Goal: Transaction & Acquisition: Book appointment/travel/reservation

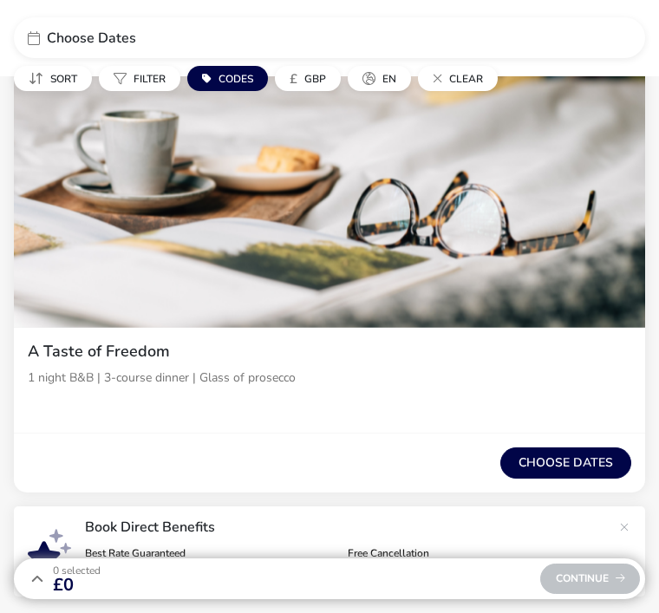
scroll to position [445, 0]
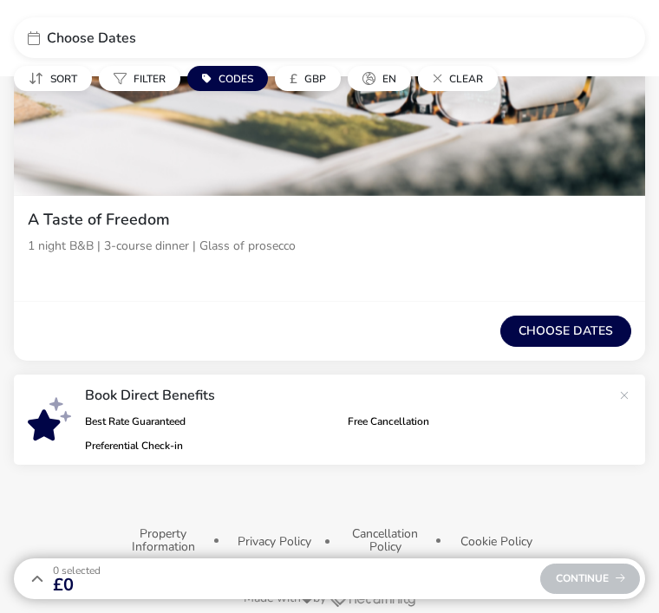
click at [549, 331] on button "Choose dates" at bounding box center [566, 331] width 131 height 31
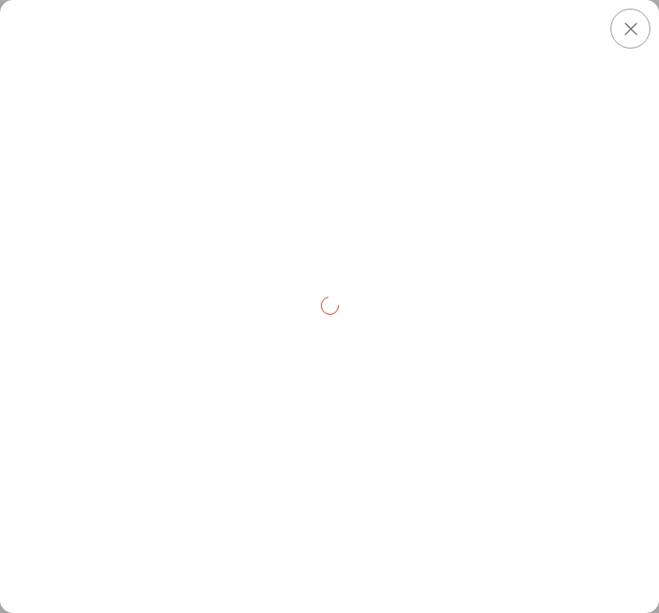
scroll to position [282, 0]
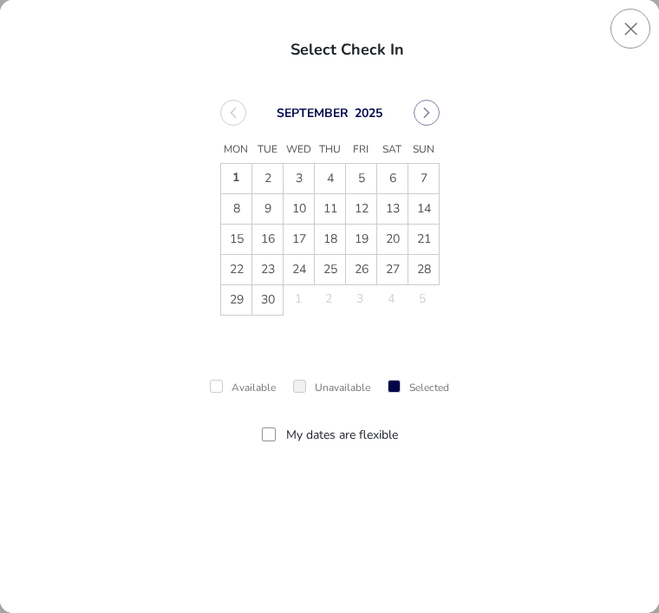
click at [429, 119] on button "Next Month" at bounding box center [427, 113] width 26 height 26
click at [384, 183] on span "4" at bounding box center [392, 179] width 29 height 29
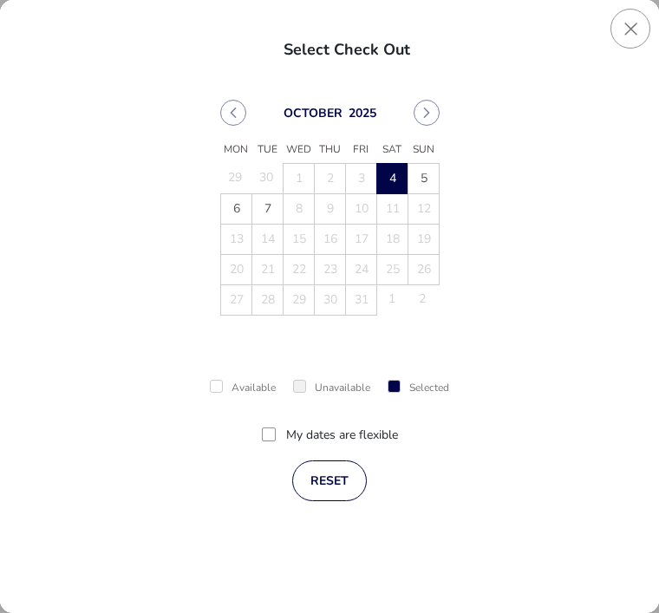
click at [424, 383] on div "Selected" at bounding box center [419, 388] width 62 height 10
click at [326, 482] on button "reset" at bounding box center [329, 481] width 75 height 41
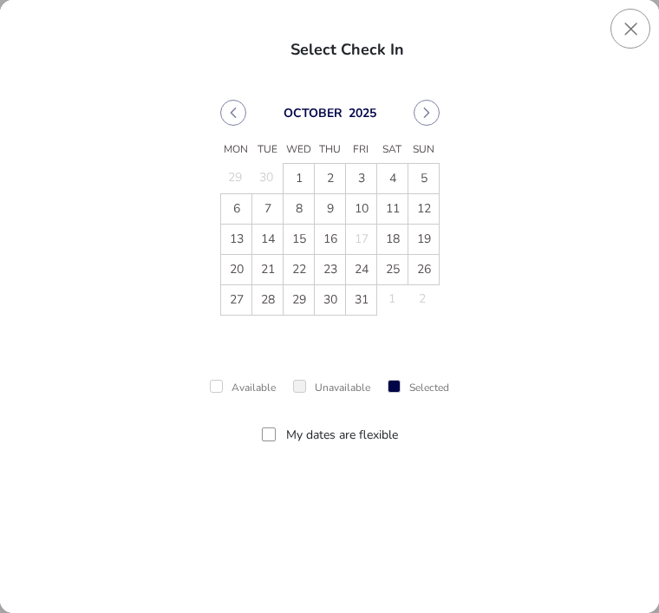
click at [391, 178] on span "4" at bounding box center [392, 179] width 29 height 29
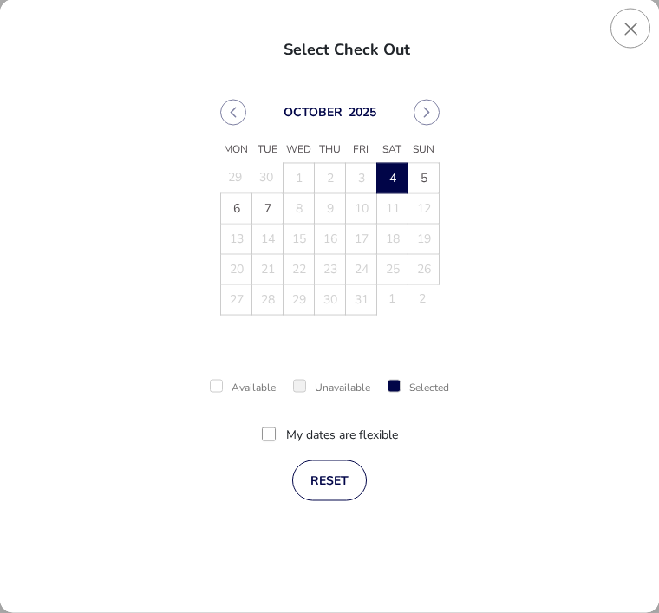
scroll to position [244, 0]
click at [208, 383] on div "Available Unavailable Selected" at bounding box center [330, 381] width 562 height 63
click at [422, 179] on span "5" at bounding box center [423, 179] width 29 height 29
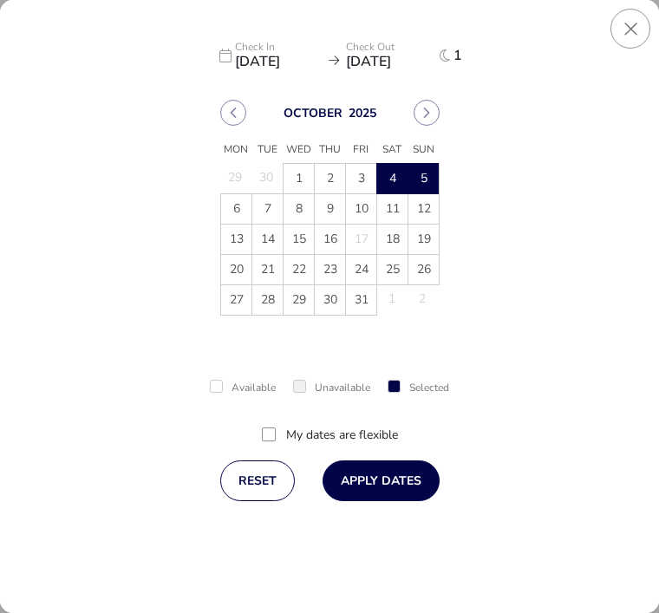
click at [362, 480] on button "Apply Dates" at bounding box center [381, 481] width 117 height 41
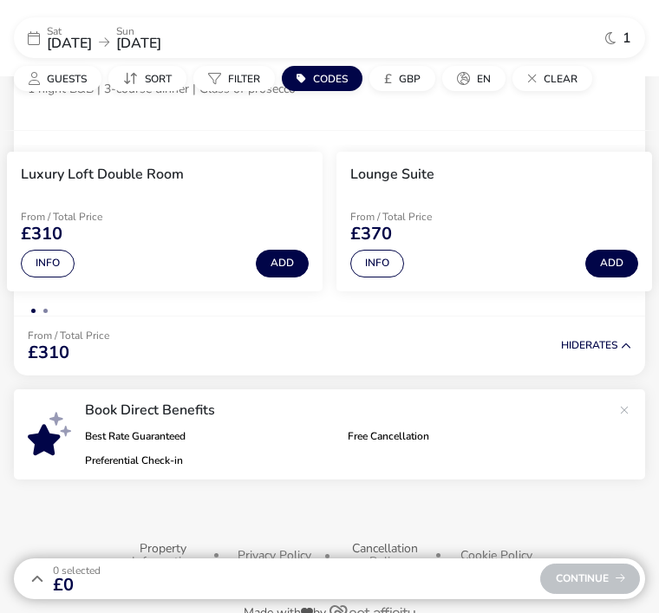
scroll to position [616, 0]
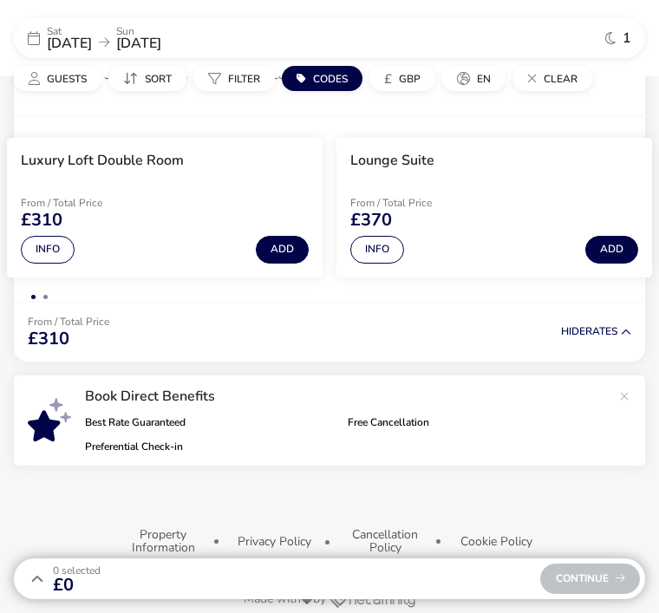
click at [510, 176] on li "Lounge Suite From / Total Price £370 Info Add" at bounding box center [495, 208] width 316 height 140
click at [45, 249] on button "Info" at bounding box center [48, 250] width 54 height 28
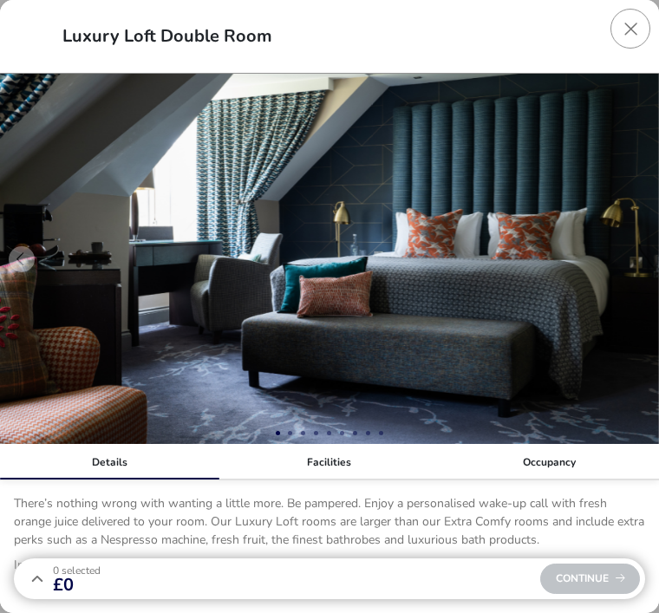
scroll to position [371, 0]
click at [632, 254] on button "details" at bounding box center [638, 259] width 26 height 26
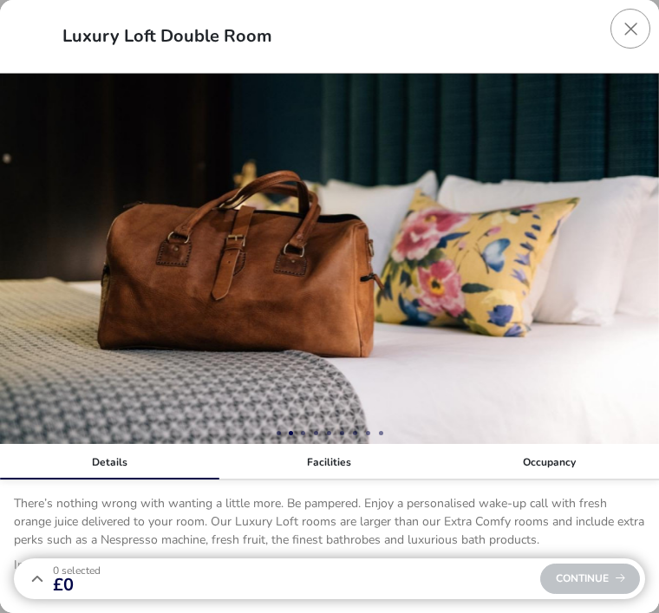
click at [634, 263] on button "details" at bounding box center [638, 259] width 26 height 26
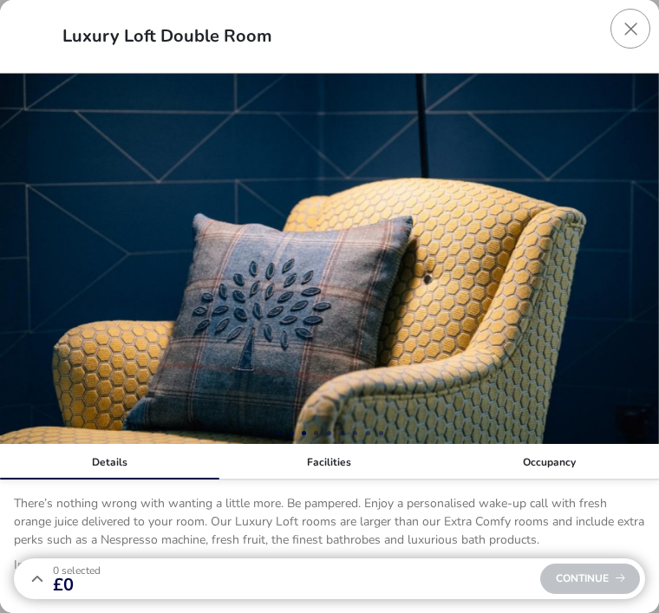
click at [632, 261] on button "details" at bounding box center [638, 259] width 26 height 26
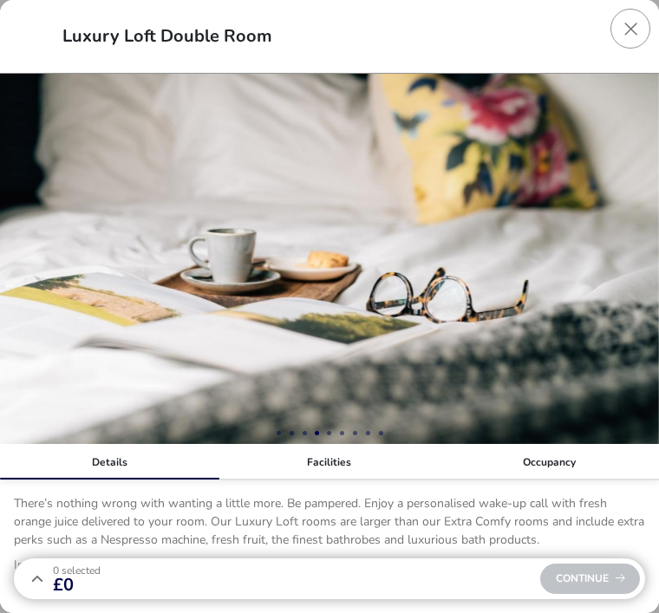
click at [635, 267] on button "details" at bounding box center [638, 259] width 26 height 26
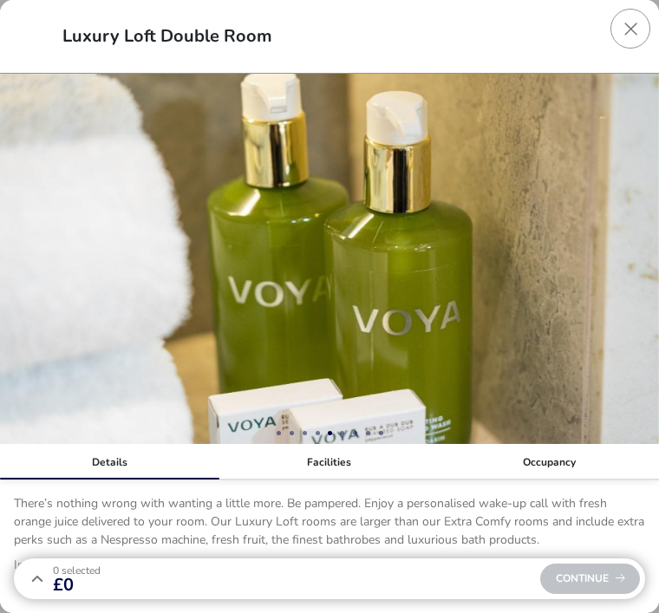
click at [641, 266] on button "details" at bounding box center [638, 259] width 26 height 26
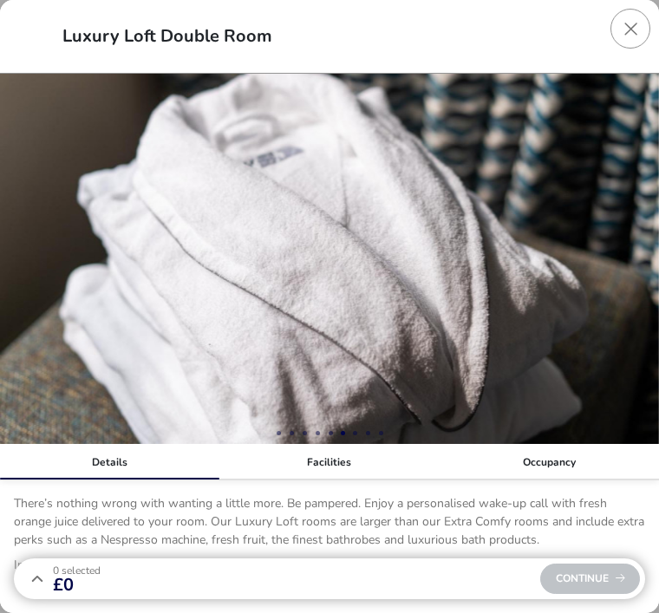
click at [650, 269] on img "6 / 9" at bounding box center [329, 259] width 659 height 370
click at [638, 253] on button "details" at bounding box center [638, 259] width 26 height 26
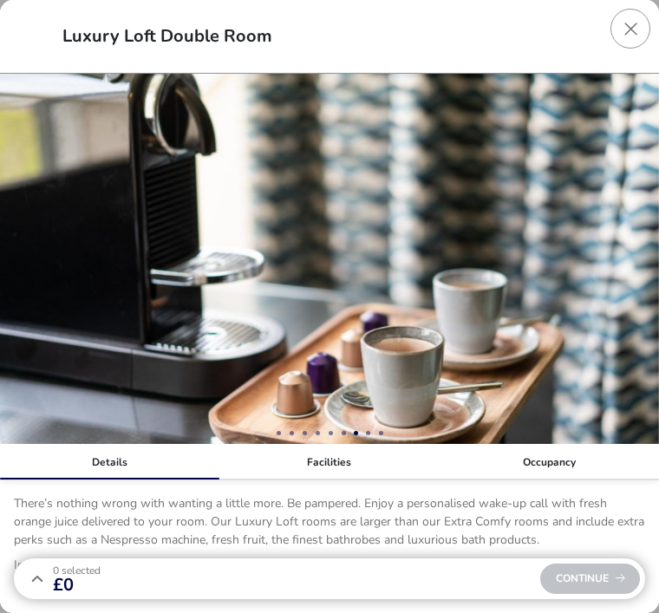
click at [643, 261] on button "details" at bounding box center [638, 259] width 26 height 26
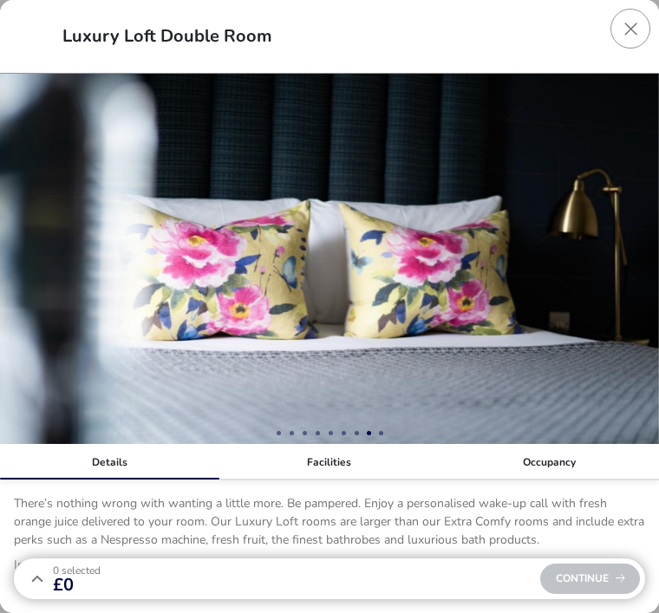
click at [636, 265] on button "details" at bounding box center [638, 259] width 26 height 26
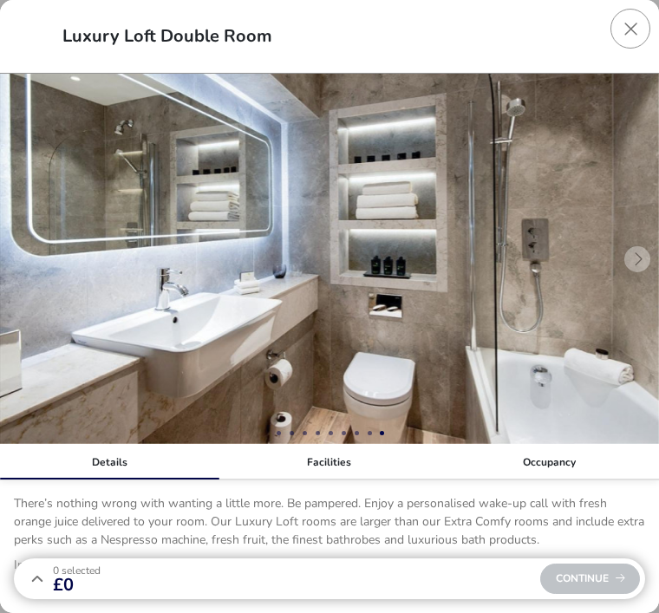
click at [632, 249] on img "9 / 9" at bounding box center [329, 259] width 659 height 370
click at [633, 259] on img "9 / 9" at bounding box center [329, 259] width 659 height 370
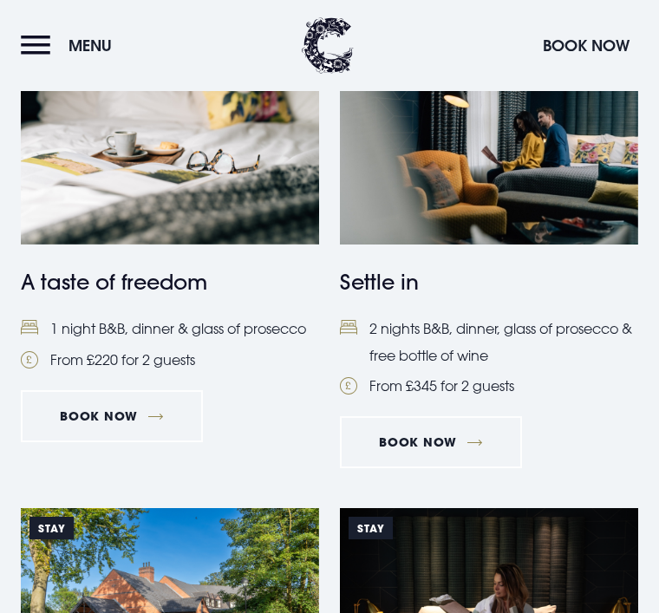
click at [468, 189] on img at bounding box center [489, 145] width 298 height 199
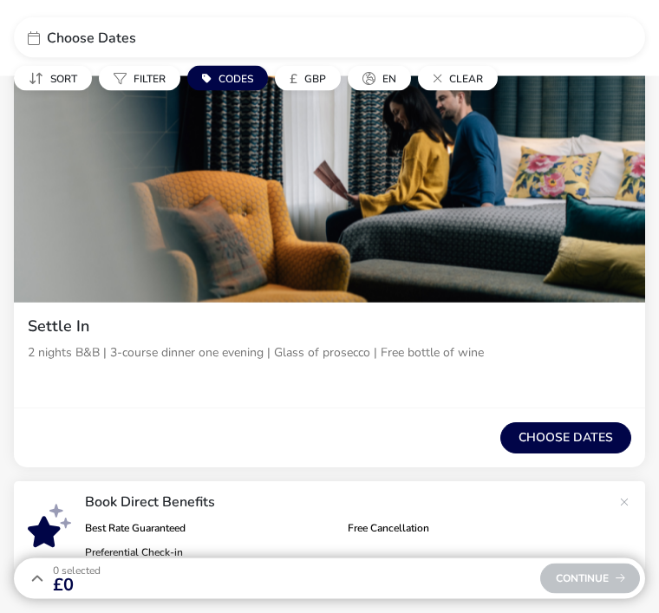
scroll to position [339, 0]
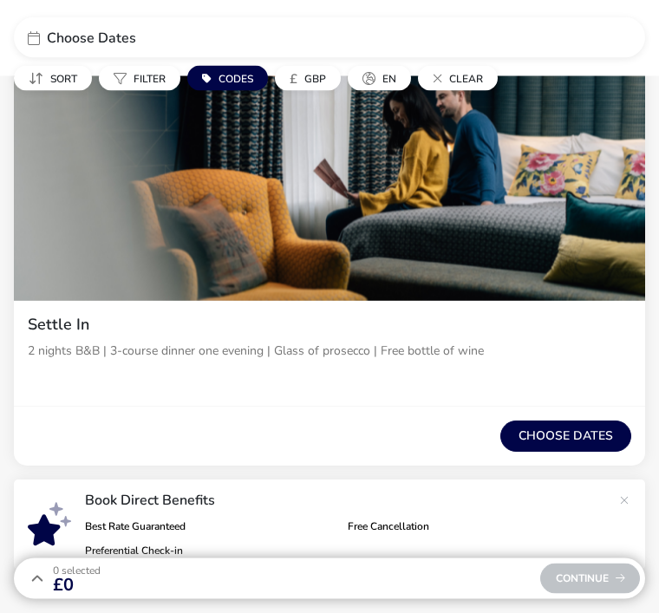
click at [582, 438] on button "Choose dates" at bounding box center [566, 437] width 131 height 31
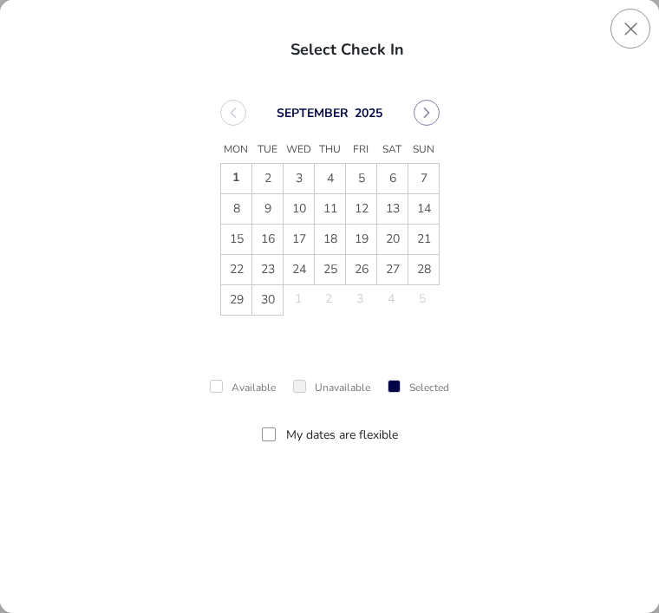
click at [432, 112] on button "Next Month" at bounding box center [427, 113] width 26 height 26
click at [357, 170] on span "3" at bounding box center [361, 179] width 29 height 29
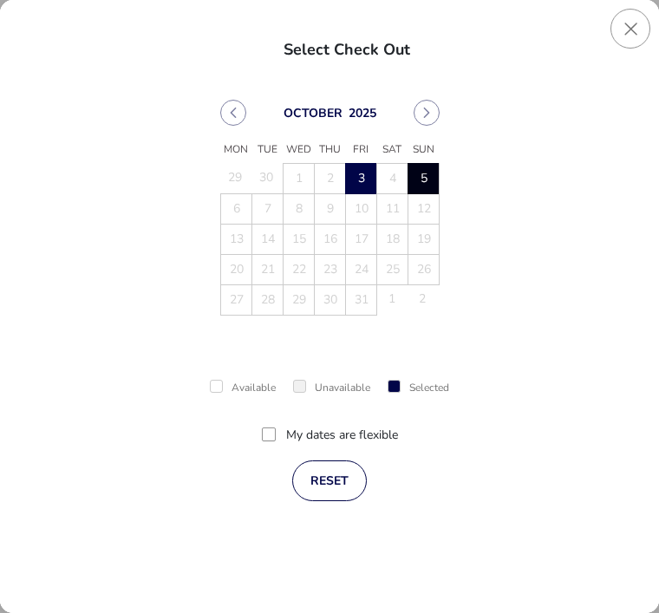
click at [419, 171] on span "5" at bounding box center [423, 179] width 29 height 29
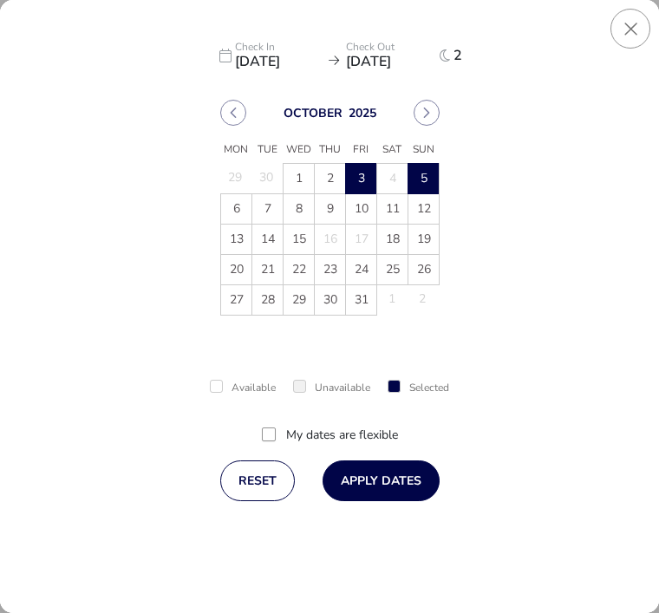
click at [370, 482] on button "Apply Dates" at bounding box center [381, 481] width 117 height 41
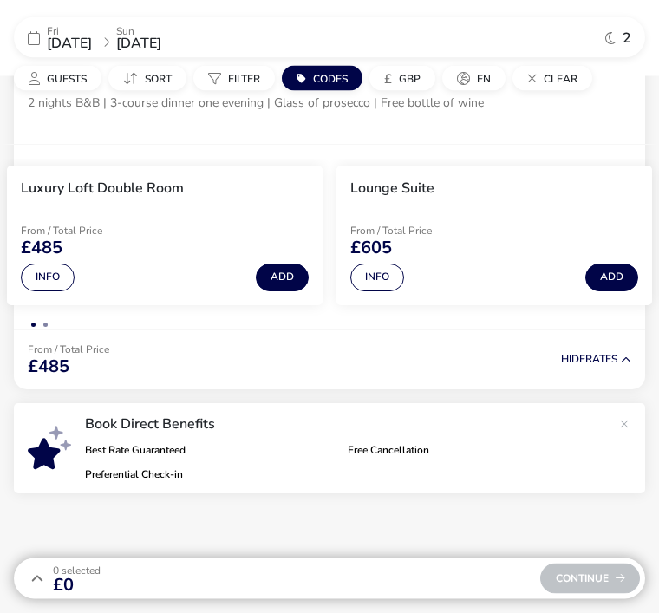
scroll to position [616, 0]
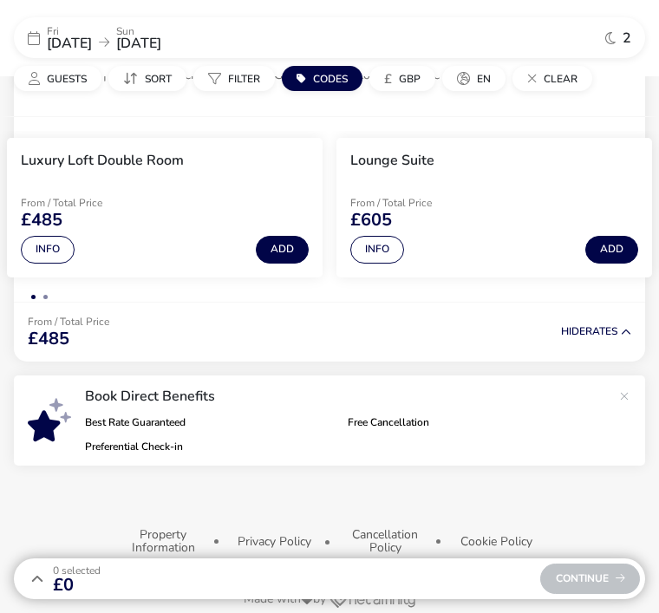
click at [42, 243] on button "Info" at bounding box center [48, 250] width 54 height 28
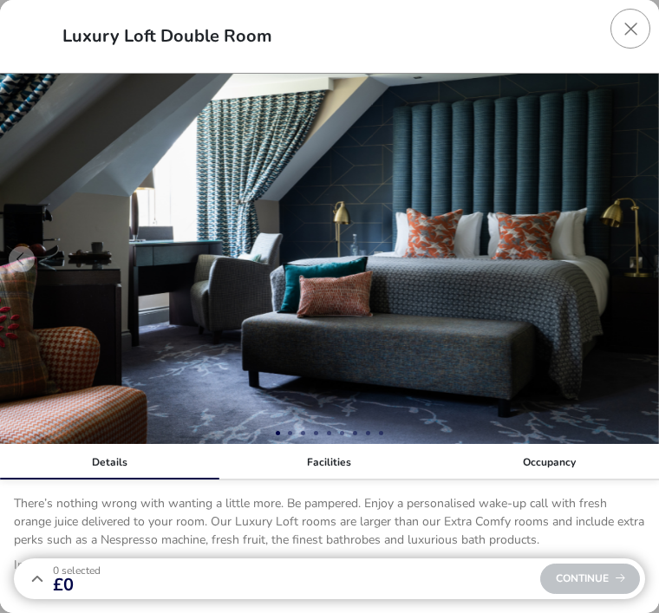
scroll to position [0, 0]
click at [621, 23] on button "Close dialog" at bounding box center [631, 29] width 40 height 40
